Goal: Transaction & Acquisition: Purchase product/service

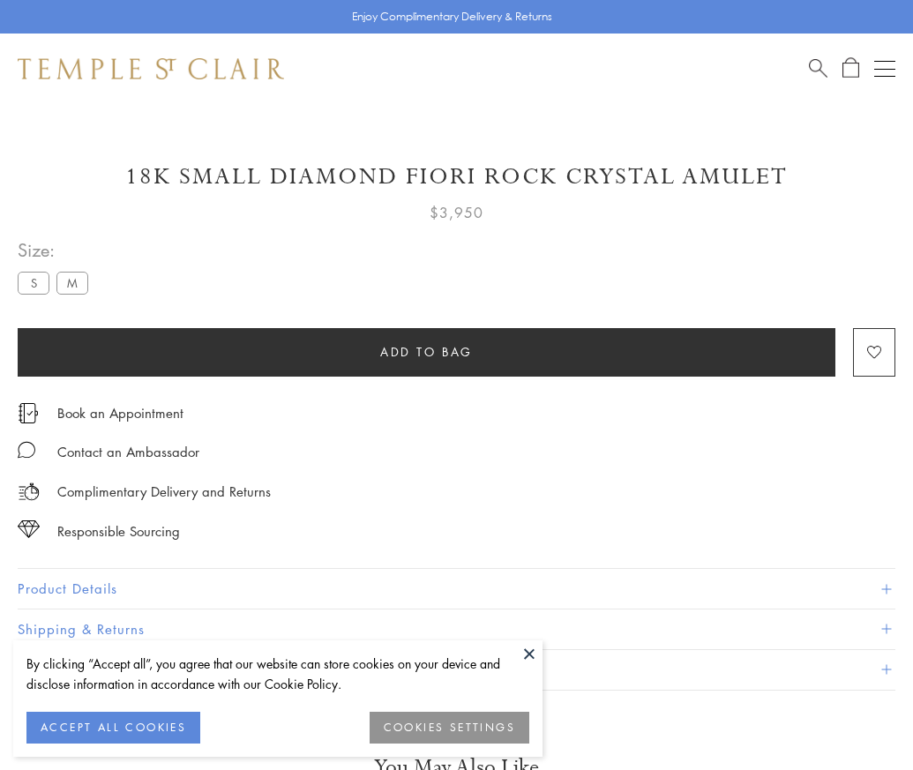
click at [426, 351] on span "Add to bag" at bounding box center [426, 351] width 93 height 19
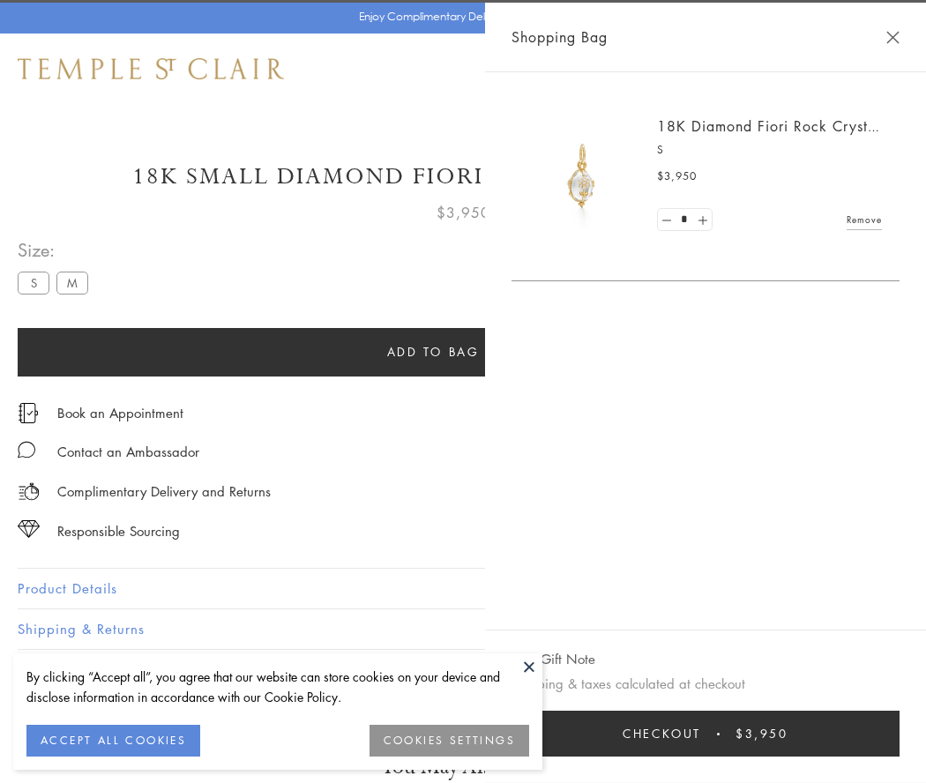
click at [701, 734] on span "Checkout" at bounding box center [662, 733] width 78 height 19
